Goal: Task Accomplishment & Management: Manage account settings

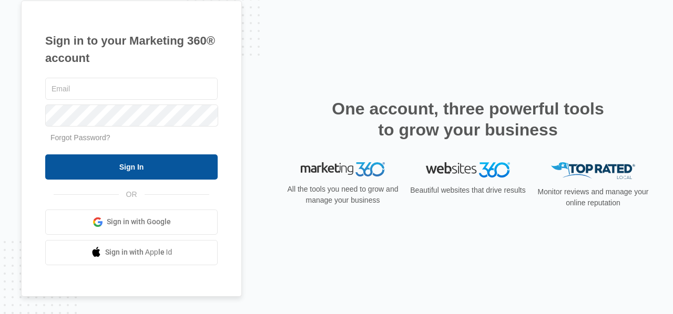
type input "[EMAIL_ADDRESS][DOMAIN_NAME]"
click at [89, 167] on input "Sign In" at bounding box center [131, 166] width 172 height 25
type input "[EMAIL_ADDRESS][DOMAIN_NAME]"
click at [99, 161] on input "Sign In" at bounding box center [131, 166] width 172 height 25
type input "[EMAIL_ADDRESS][DOMAIN_NAME]"
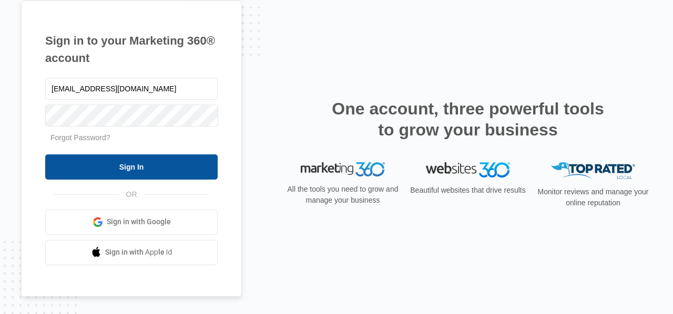
click at [175, 168] on input "Sign In" at bounding box center [131, 166] width 172 height 25
